Goal: Information Seeking & Learning: Learn about a topic

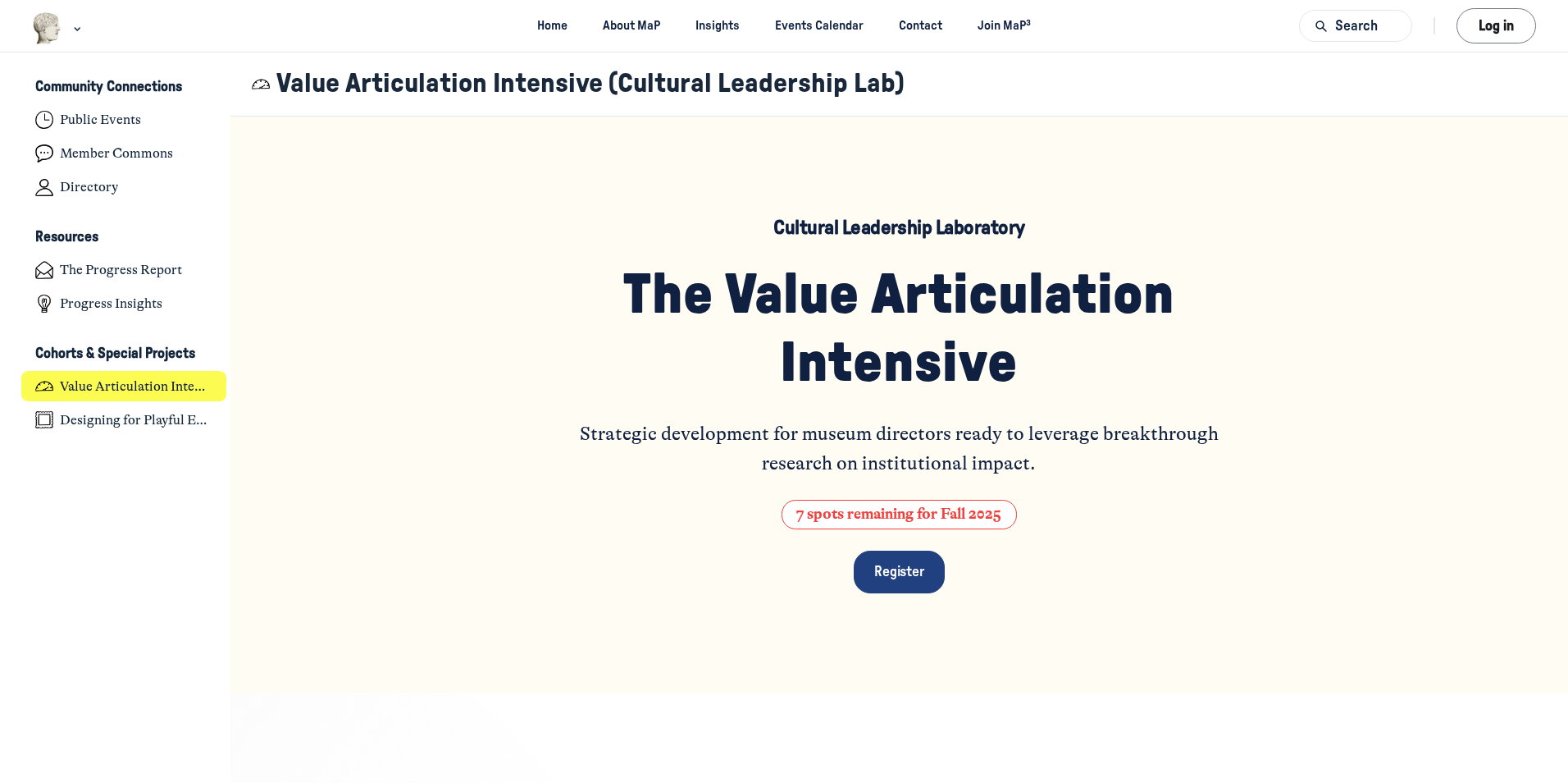
scroll to position [5364, 3224]
click at [660, 547] on div "Cultural Leadership Laboratory The Value Articulation Intensive Strategic devel…" at bounding box center [899, 405] width 680 height 378
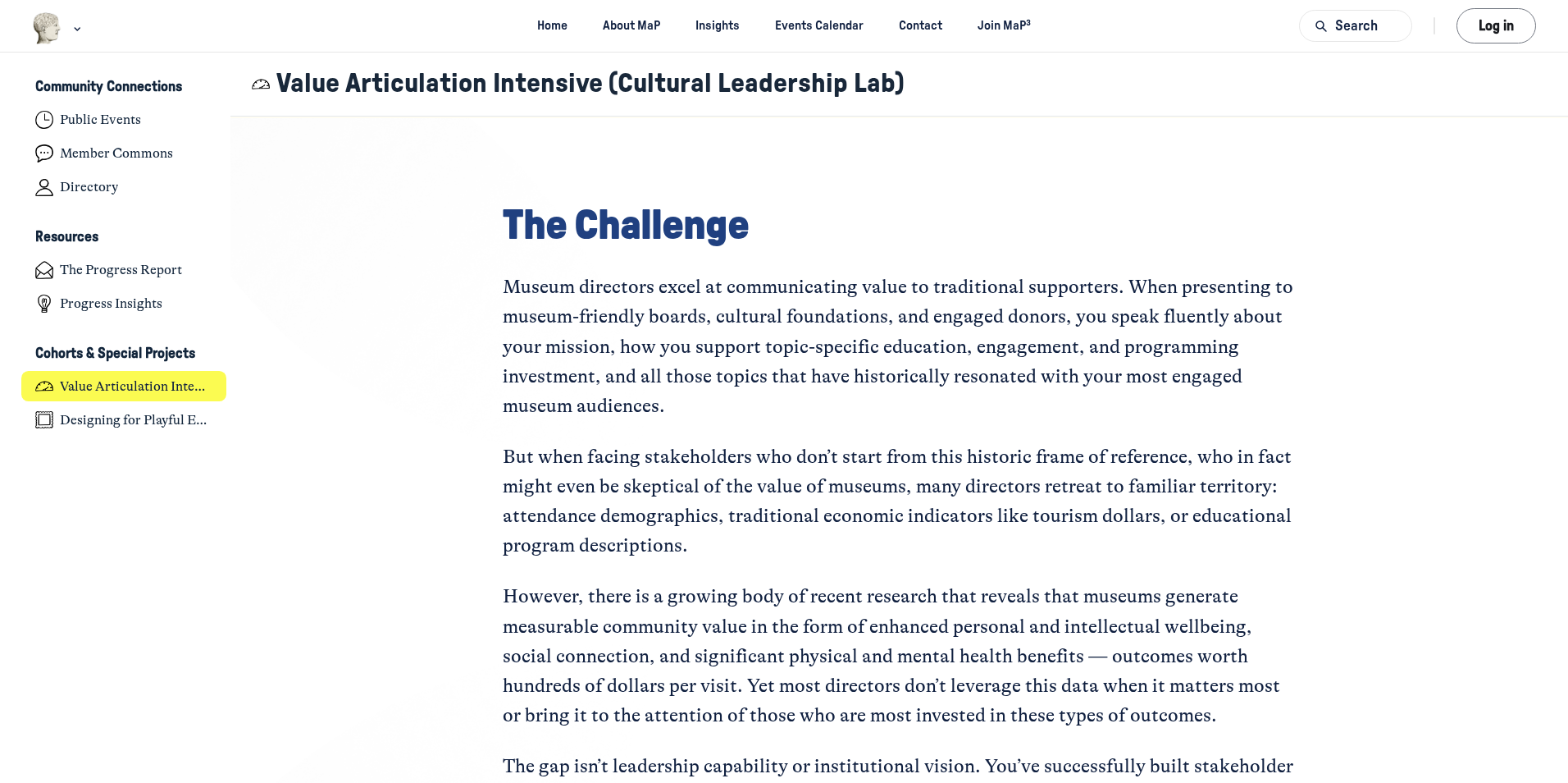
scroll to position [656, 0]
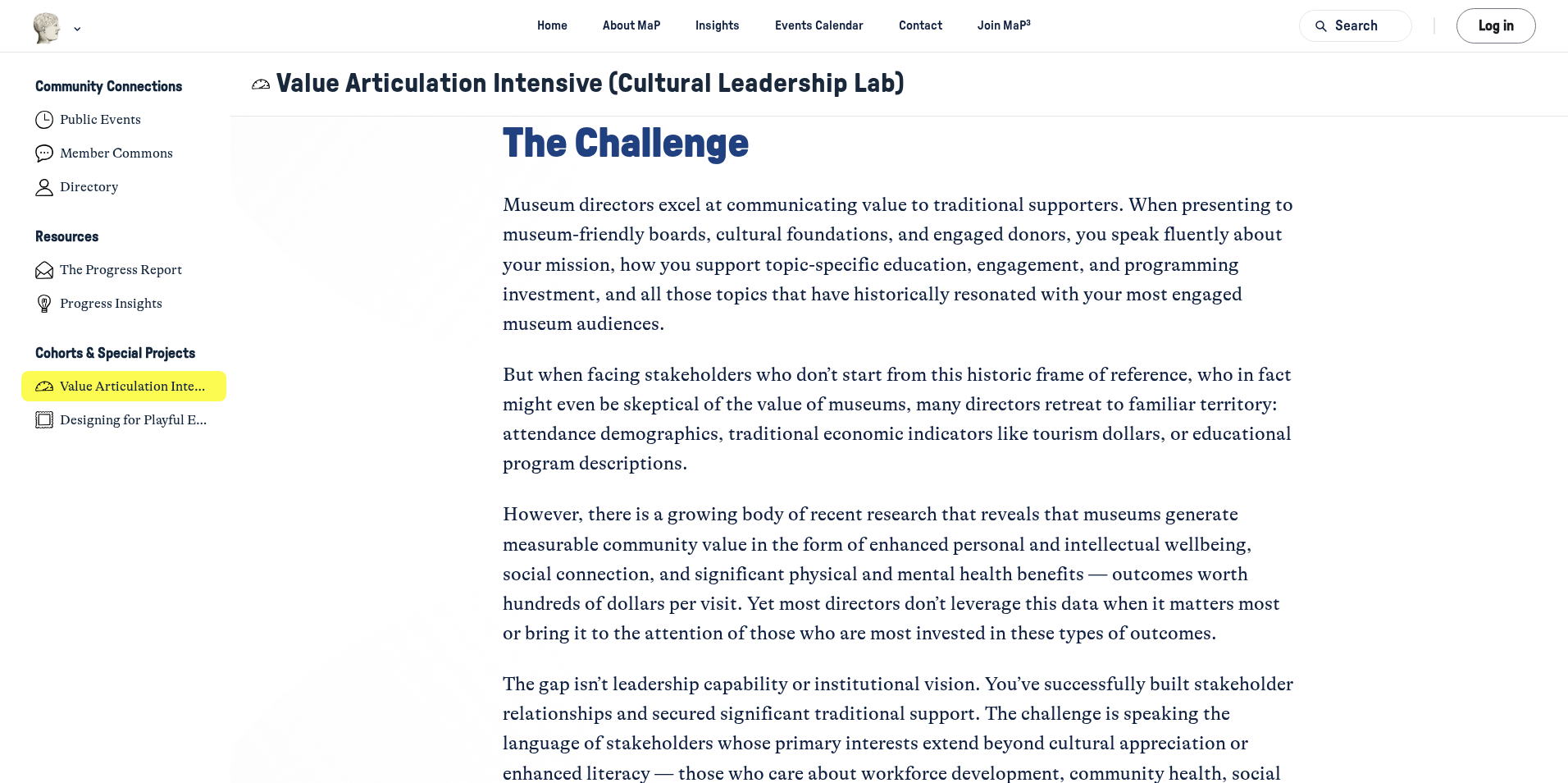
click at [426, 412] on div "The Challenge Museum directors excel at communicating value to traditional supp…" at bounding box center [899, 476] width 1134 height 882
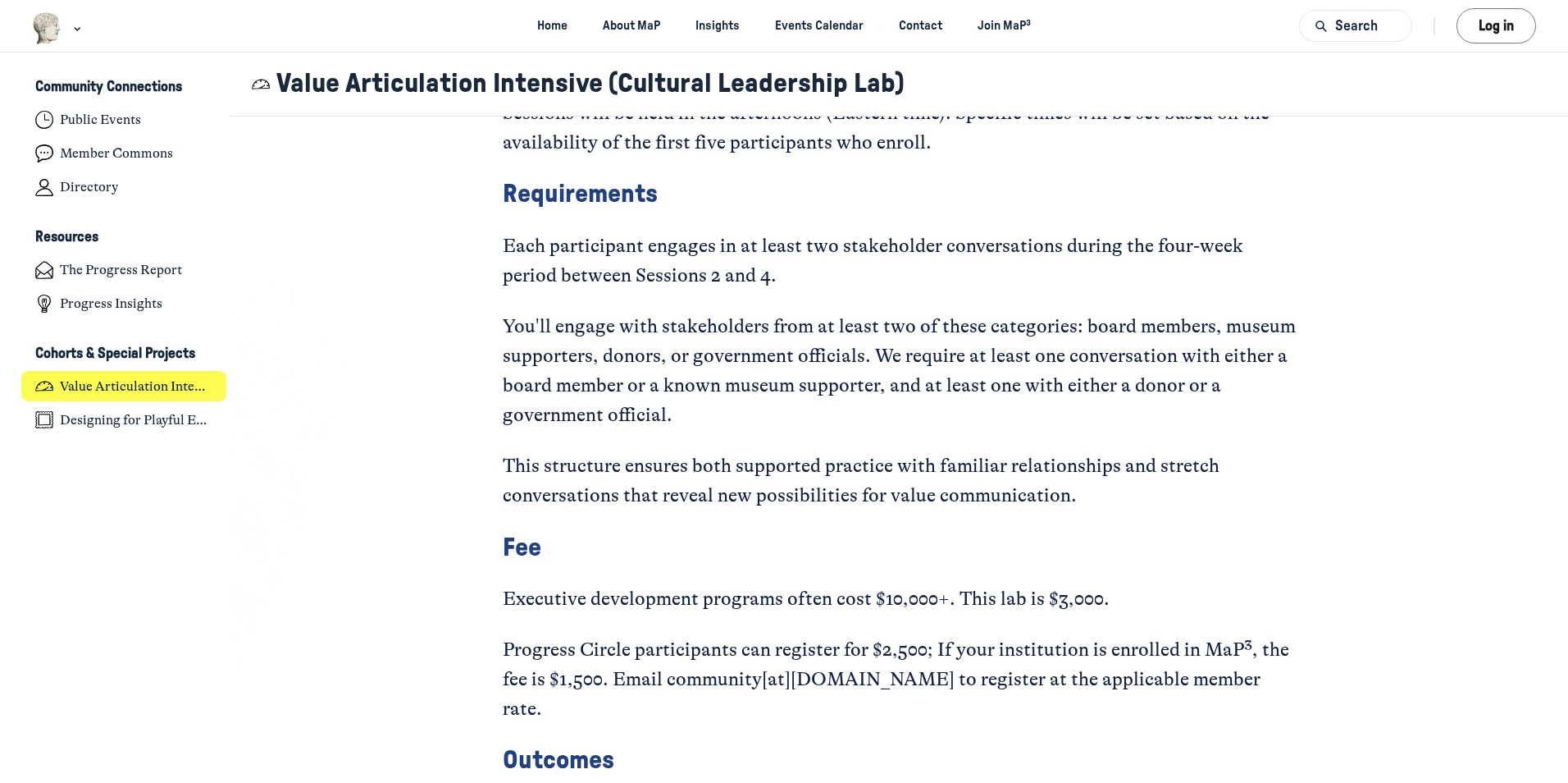
scroll to position [3037, 0]
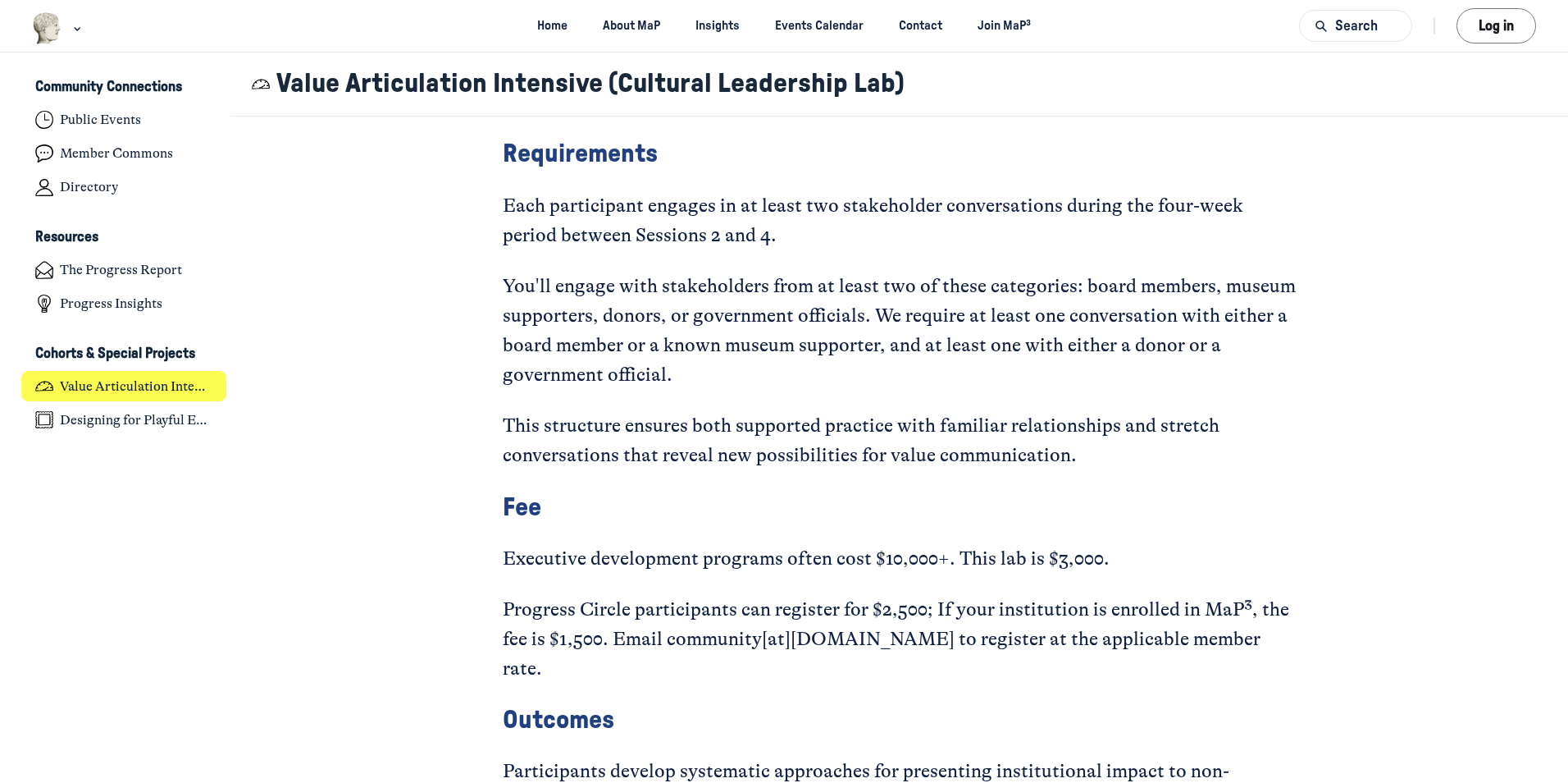
click at [419, 321] on div "The Laboratory The Cultural Leadership Laboratory convenes directors to address…" at bounding box center [899, 59] width 1134 height 1935
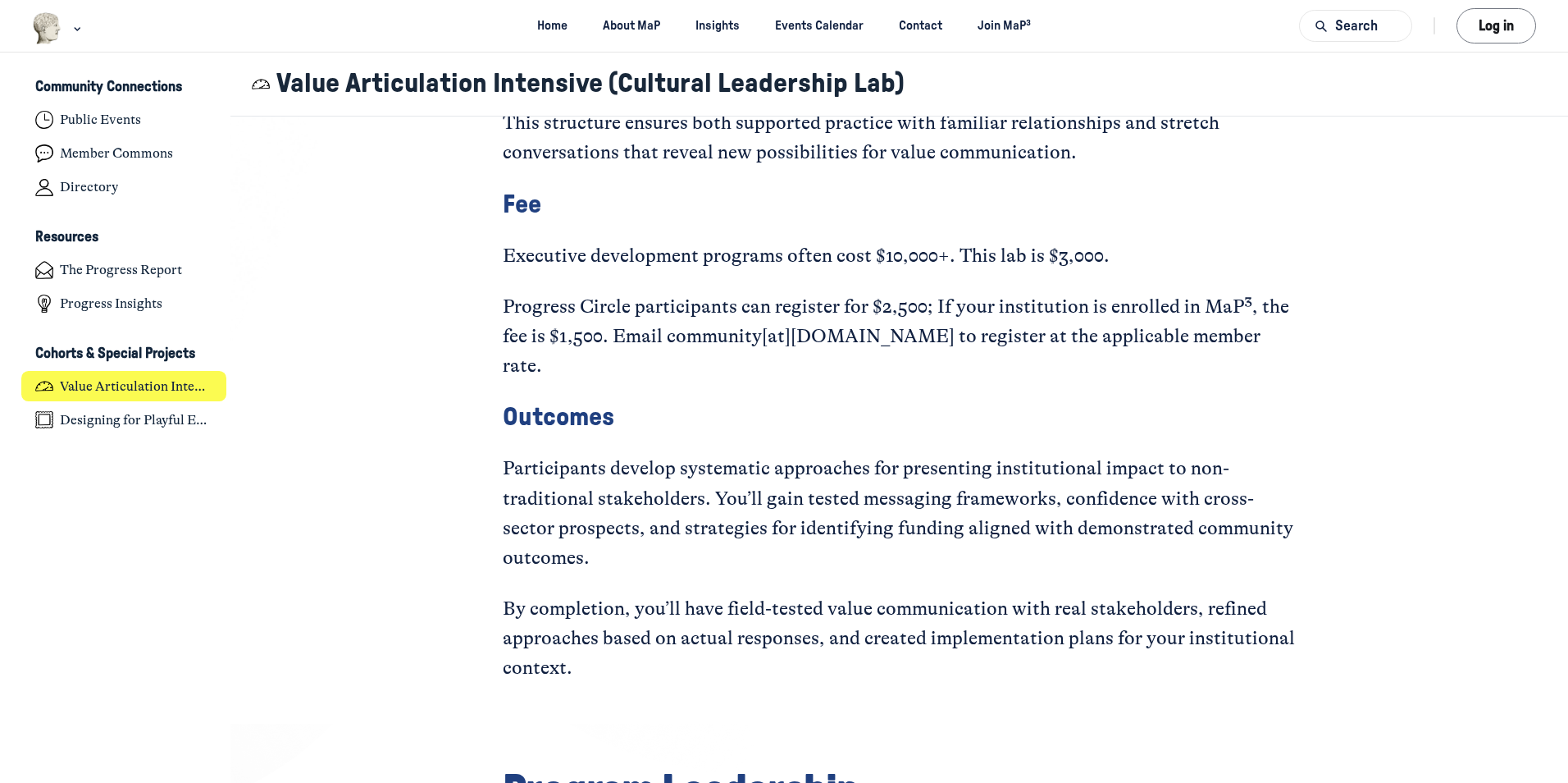
scroll to position [3365, 0]
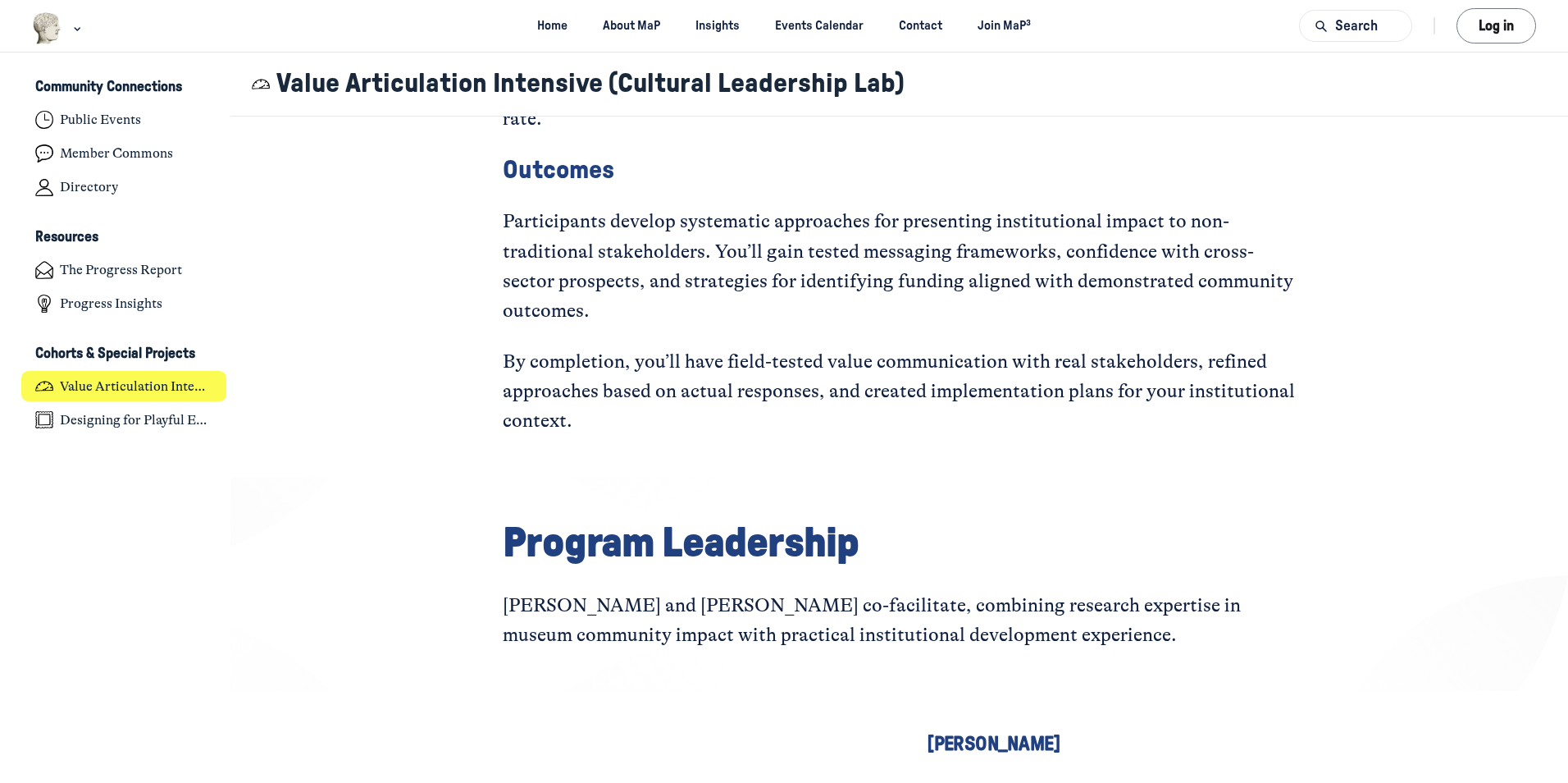
scroll to position [3611, 0]
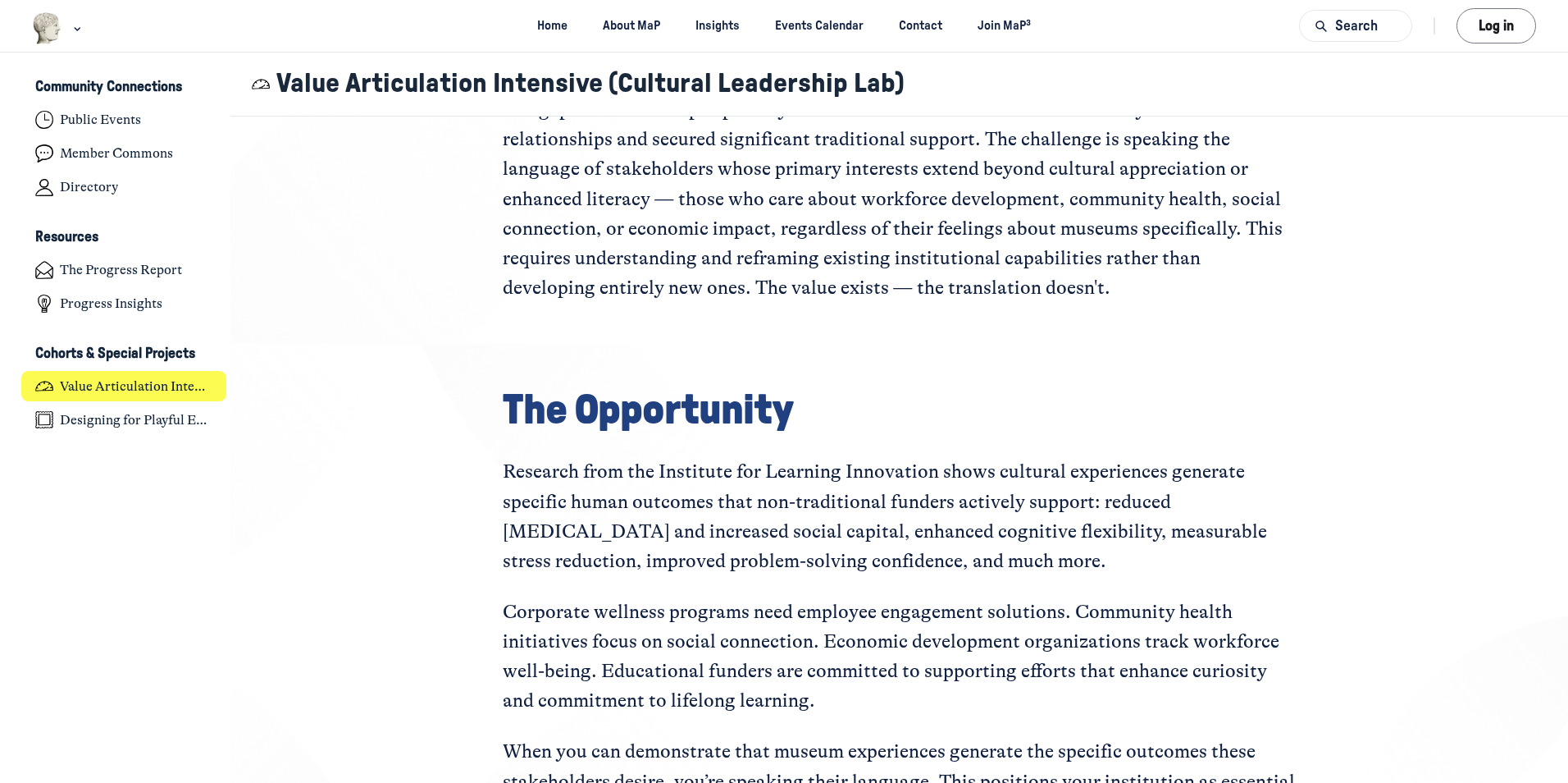
scroll to position [903, 0]
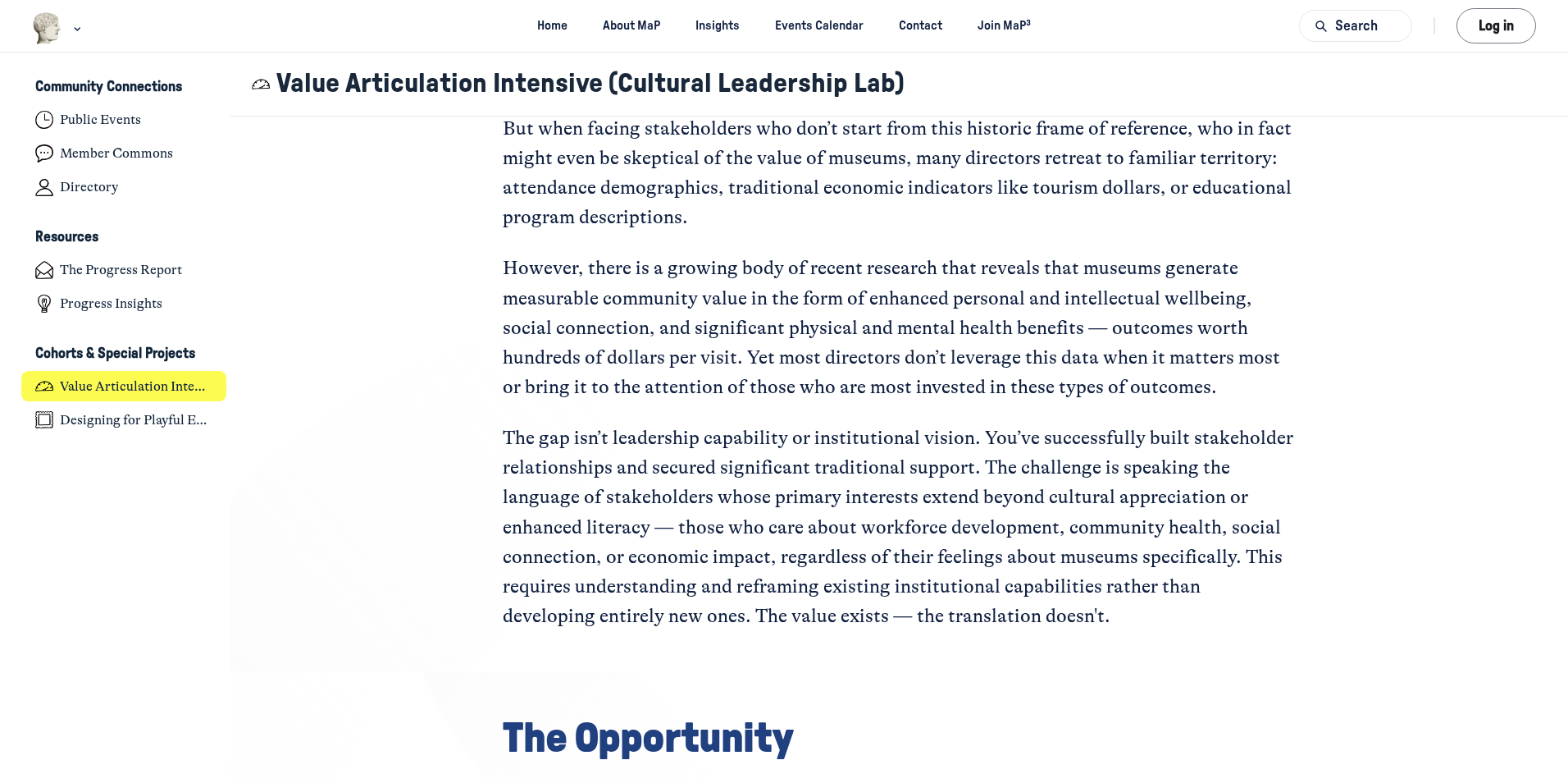
drag, startPoint x: 668, startPoint y: 615, endPoint x: 660, endPoint y: 485, distance: 130.2
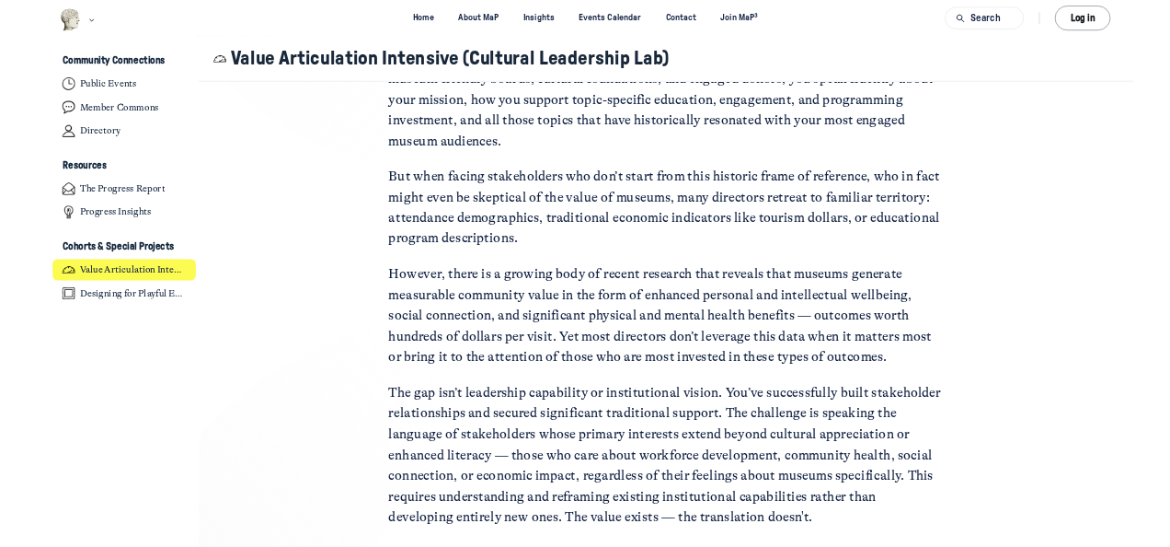
scroll to position [0, 0]
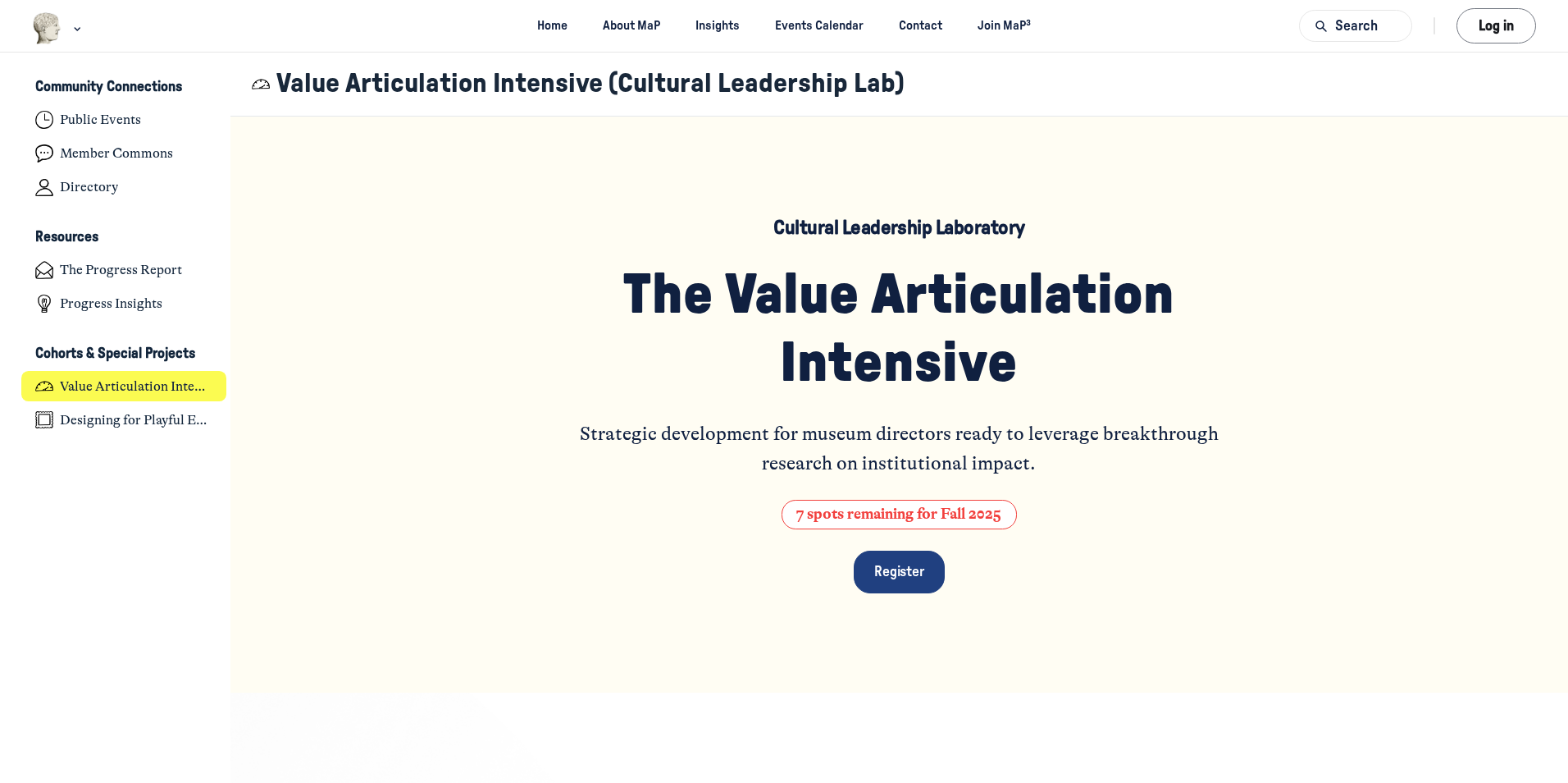
click at [382, 227] on div "Cultural Leadership Laboratory The Value Articulation Intensive Strategic devel…" at bounding box center [899, 405] width 1134 height 576
click at [409, 163] on div "Cultural Leadership Laboratory The Value Articulation Intensive Strategic devel…" at bounding box center [899, 405] width 1134 height 576
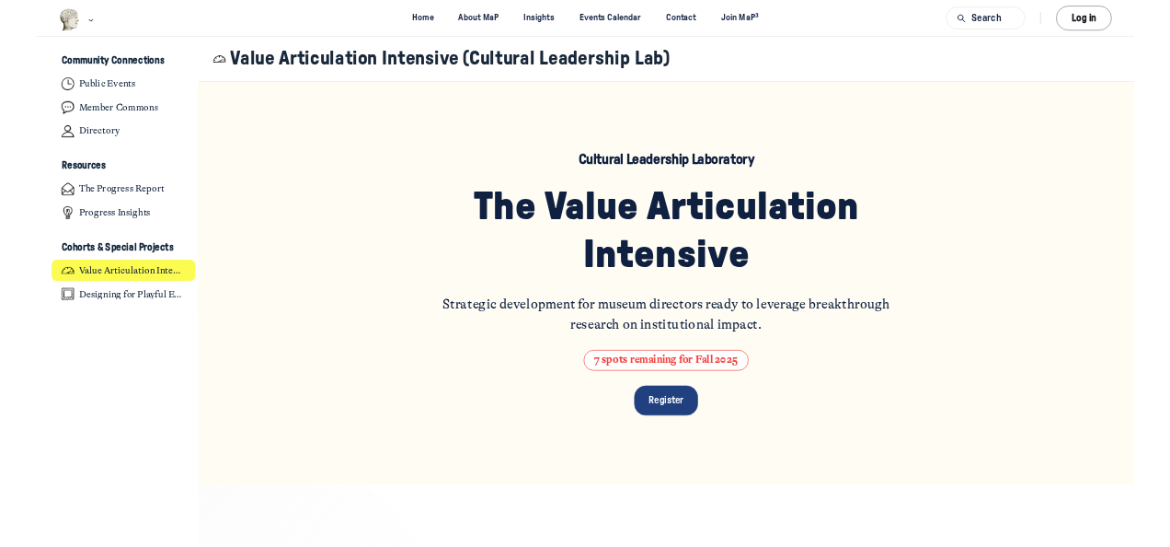
scroll to position [4523, 3616]
